Goal: Transaction & Acquisition: Purchase product/service

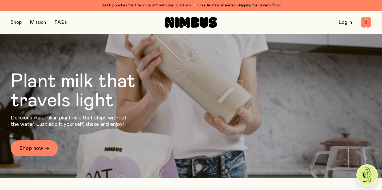
scroll to position [35, 0]
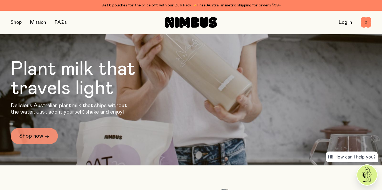
click at [28, 138] on link "Shop now →" at bounding box center [34, 136] width 47 height 16
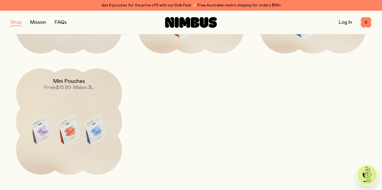
scroll to position [168, 0]
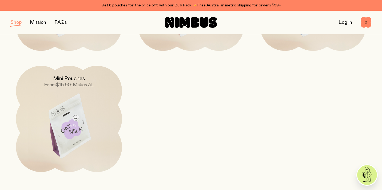
click at [81, 110] on img at bounding box center [69, 128] width 106 height 125
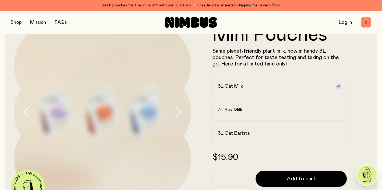
scroll to position [34, 0]
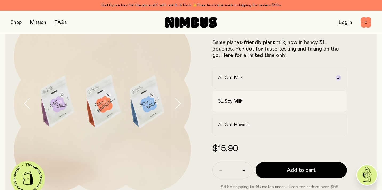
click at [246, 98] on div "3L Soy Milk" at bounding box center [275, 101] width 114 height 6
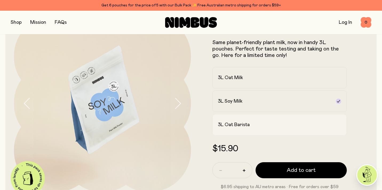
click at [325, 121] on label "3L Oat Barista" at bounding box center [279, 124] width 134 height 21
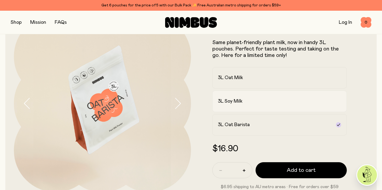
click at [257, 103] on div "3L Soy Milk" at bounding box center [275, 101] width 114 height 6
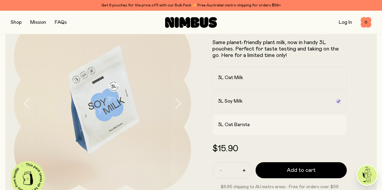
click at [266, 117] on label "3L Oat Barista" at bounding box center [279, 124] width 134 height 21
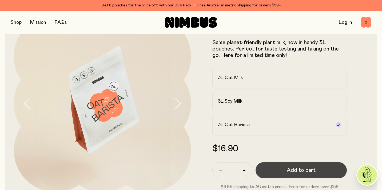
click at [304, 169] on span "Add to cart" at bounding box center [301, 169] width 29 height 7
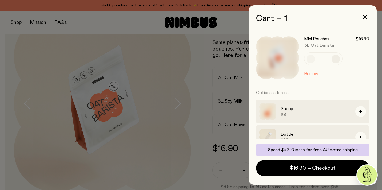
scroll to position [0, 0]
